Goal: Check status: Check status

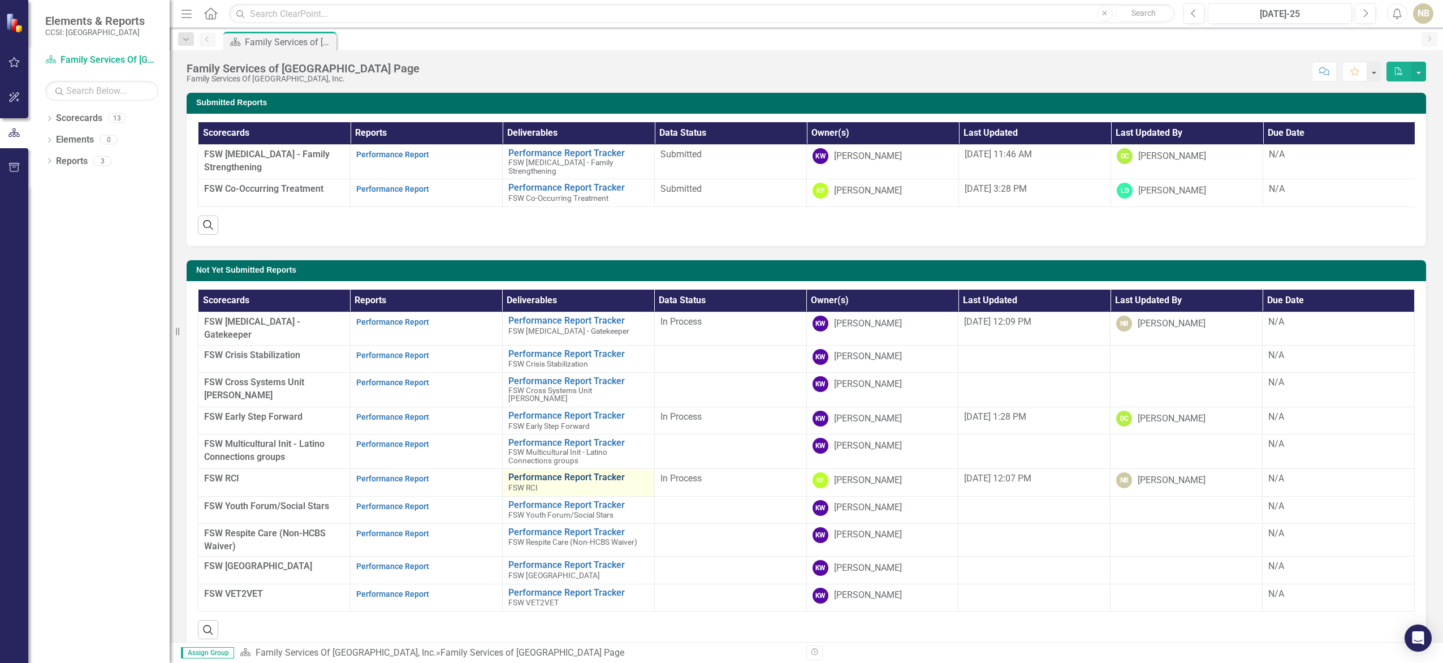
click at [578, 481] on link "Performance Report Tracker" at bounding box center [579, 477] width 140 height 10
click at [406, 483] on link "Performance Report" at bounding box center [392, 478] width 73 height 9
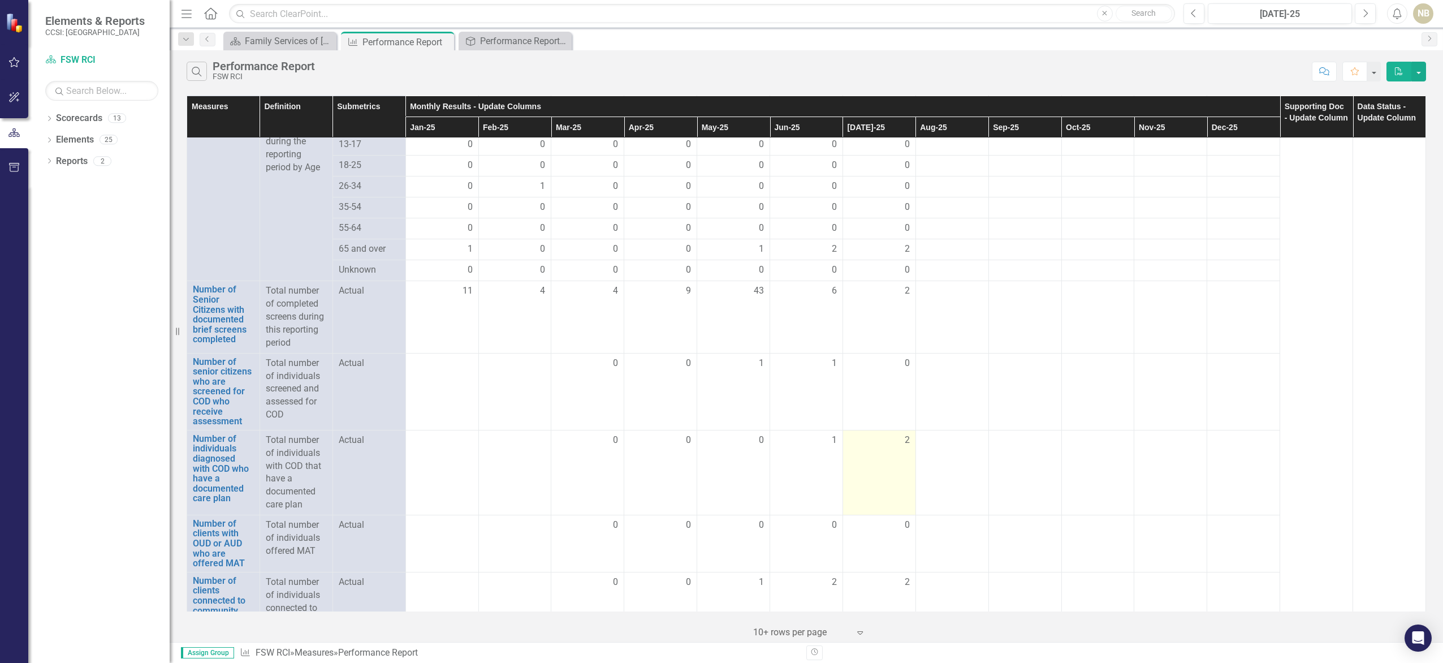
scroll to position [1131, 0]
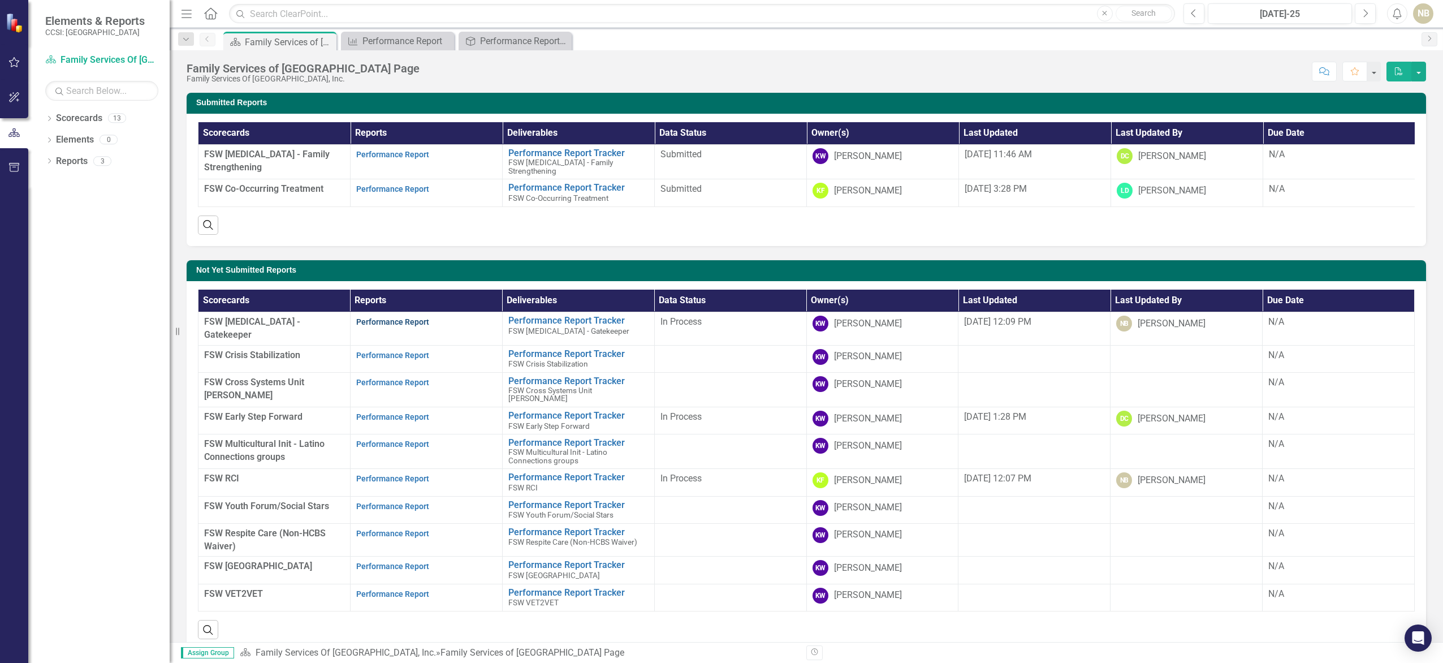
click at [406, 326] on link "Performance Report" at bounding box center [392, 321] width 73 height 9
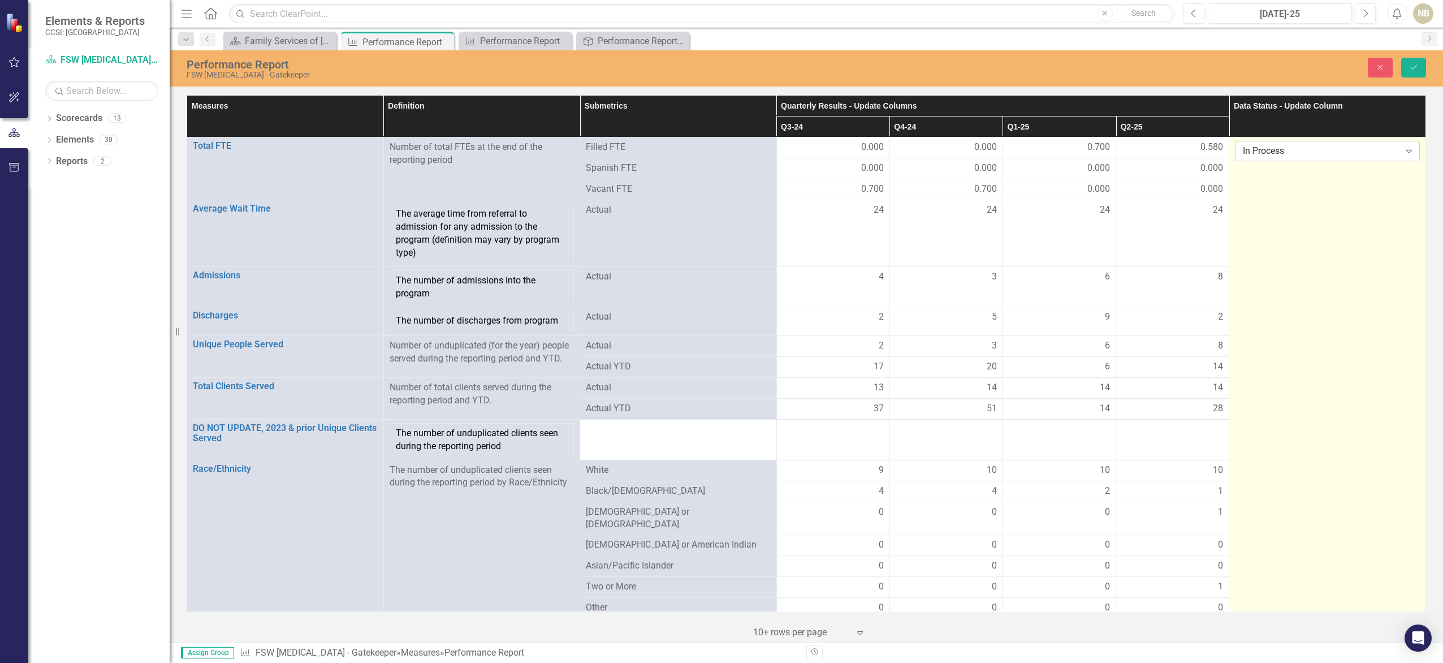
click at [1315, 153] on div "In Process" at bounding box center [1321, 151] width 157 height 13
click at [1290, 208] on div "Submitted" at bounding box center [1322, 209] width 165 height 13
click at [1415, 68] on icon "Save" at bounding box center [1414, 67] width 10 height 8
